Goal: Task Accomplishment & Management: Manage account settings

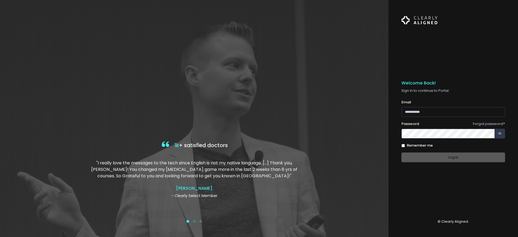
type input "**********"
click at [456, 157] on div "Log In" at bounding box center [454, 158] width 104 height 10
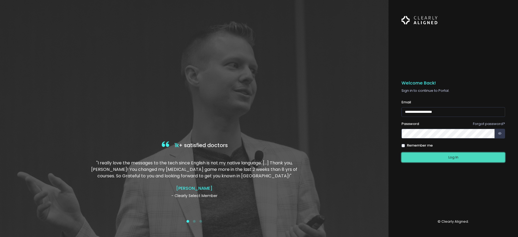
click at [452, 160] on button "Log In" at bounding box center [454, 158] width 104 height 10
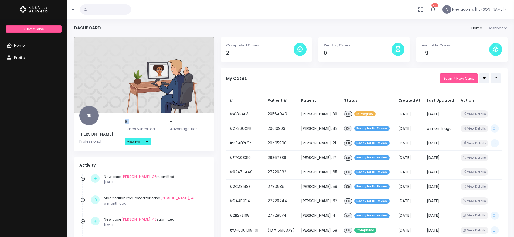
drag, startPoint x: 125, startPoint y: 121, endPoint x: 130, endPoint y: 122, distance: 5.0
click at [130, 122] on h5 "10" at bounding box center [144, 121] width 39 height 5
click at [135, 123] on h5 "10" at bounding box center [144, 121] width 39 height 5
drag, startPoint x: 131, startPoint y: 123, endPoint x: 122, endPoint y: 120, distance: 9.5
click at [122, 120] on div "10 Cases Submitted" at bounding box center [144, 125] width 45 height 12
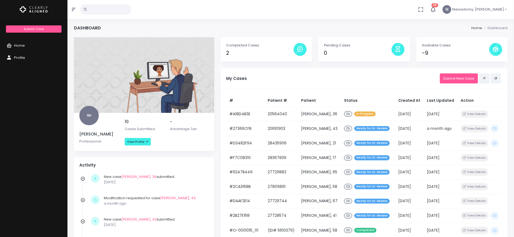
click at [150, 129] on p "Cases Submitted" at bounding box center [144, 128] width 39 height 5
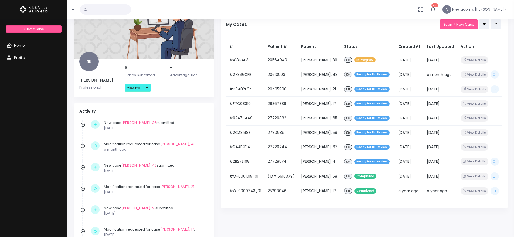
scroll to position [81, 0]
